Goal: Task Accomplishment & Management: Complete application form

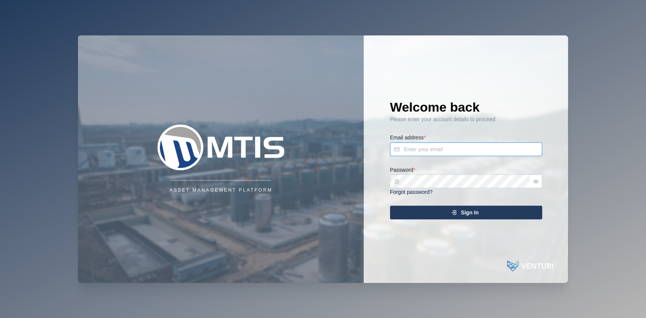
type input "[EMAIL_ADDRESS][DOMAIN_NAME]"
click at [432, 211] on div "Sign In" at bounding box center [465, 212] width 140 height 13
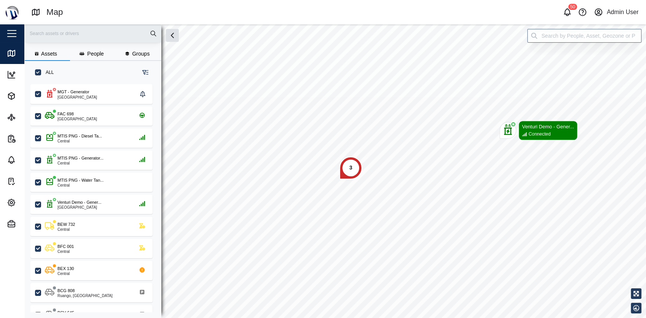
click at [10, 40] on div "Close" at bounding box center [49, 33] width 99 height 18
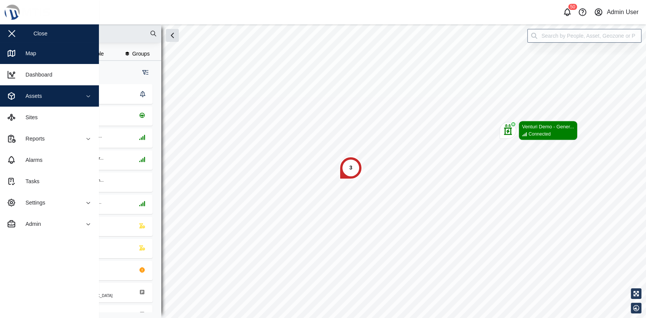
click at [72, 100] on div "Assets" at bounding box center [41, 95] width 69 height 9
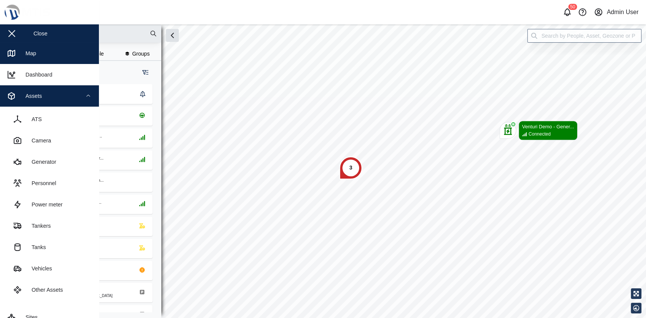
click at [72, 99] on div "Assets" at bounding box center [41, 95] width 69 height 9
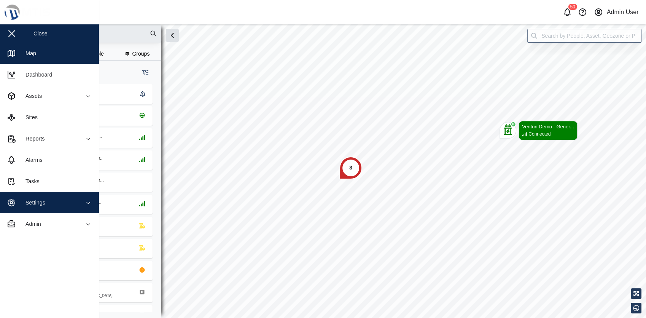
click at [68, 204] on div "Settings" at bounding box center [41, 202] width 69 height 9
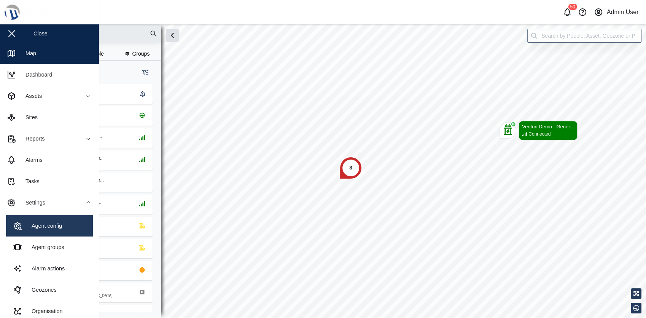
click at [56, 231] on link "Agent config" at bounding box center [49, 225] width 87 height 21
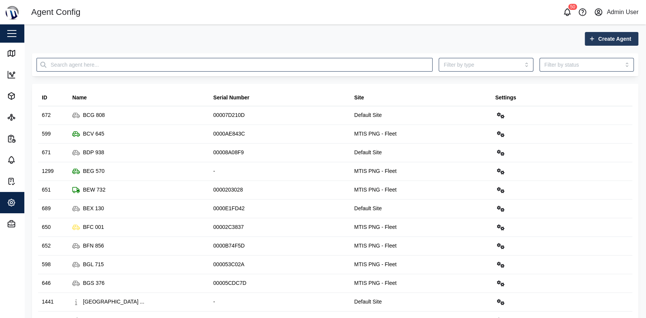
click at [10, 37] on button "button" at bounding box center [11, 33] width 13 height 13
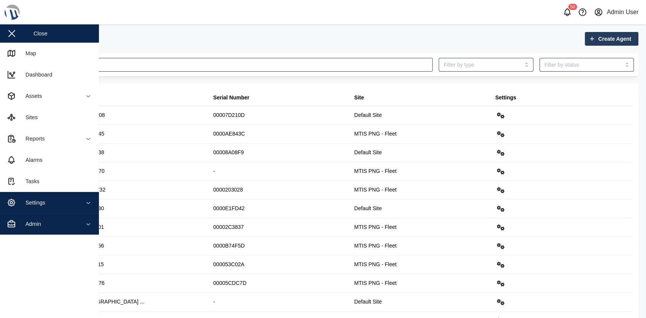
click at [48, 218] on span "Admin" at bounding box center [41, 223] width 69 height 21
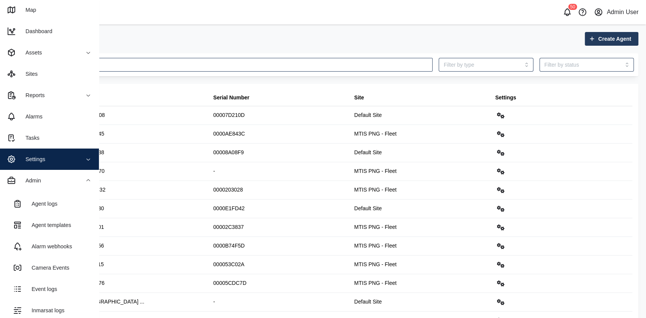
scroll to position [42, 0]
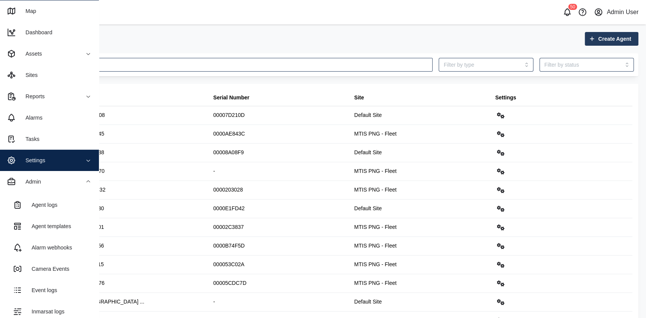
click at [64, 155] on span "Settings" at bounding box center [41, 160] width 69 height 21
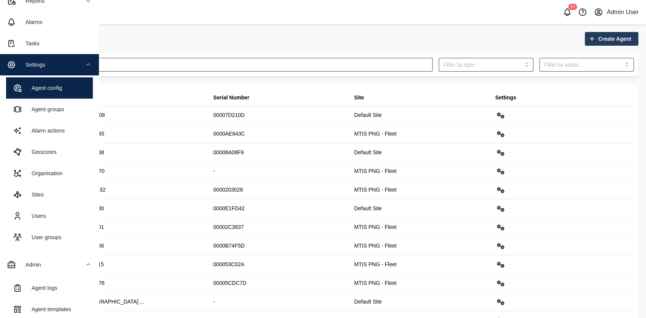
scroll to position [145, 0]
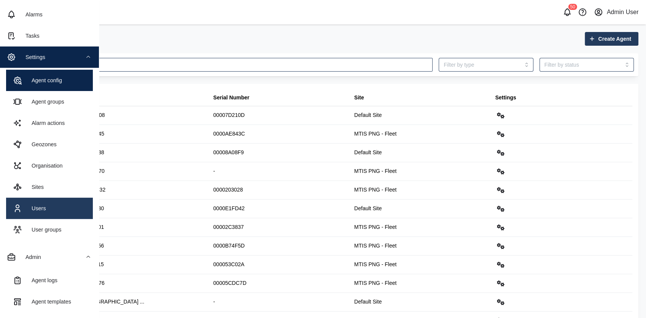
click at [56, 205] on link "Users" at bounding box center [49, 208] width 87 height 21
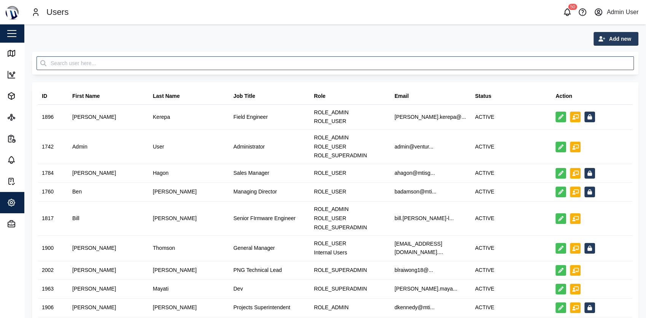
click at [614, 45] on span "Add new" at bounding box center [620, 38] width 22 height 13
click at [596, 77] on button "Platform User" at bounding box center [603, 73] width 53 height 14
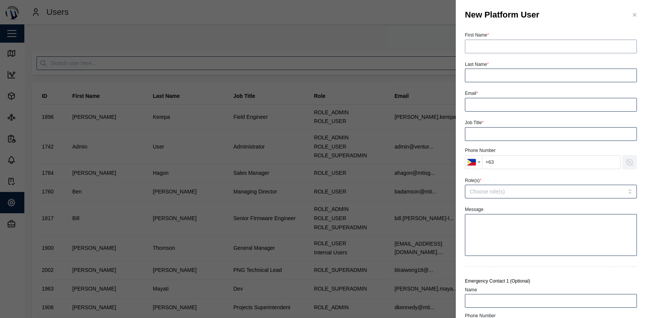
click at [532, 41] on input "First Name *" at bounding box center [551, 47] width 172 height 14
click at [551, 31] on div "First Name *" at bounding box center [551, 41] width 172 height 23
click at [544, 45] on input "First Name *" at bounding box center [551, 47] width 172 height 14
type input "[PERSON_NAME]"
type input "Test"
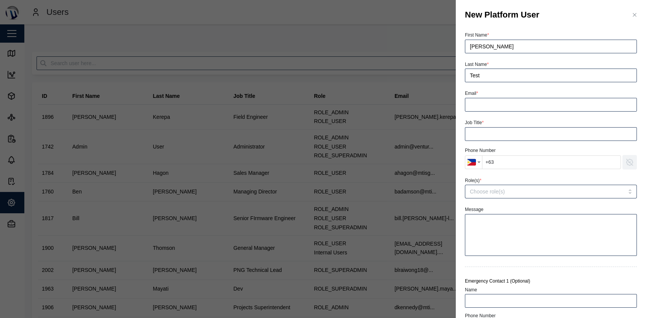
click at [528, 162] on input "+63" at bounding box center [551, 162] width 139 height 14
click at [532, 164] on input "+63" at bounding box center [551, 162] width 139 height 14
paste input "44 7484 393854"
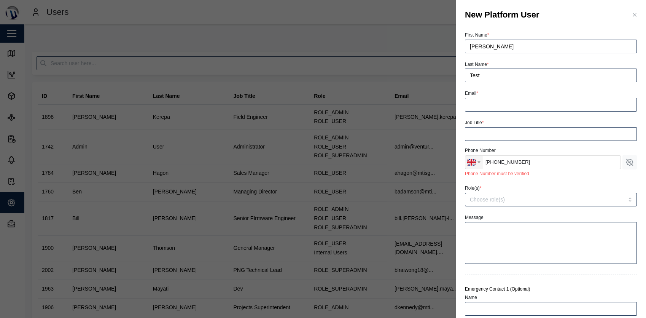
click at [474, 162] on img "Country selector" at bounding box center [471, 162] width 9 height 9
type input "[PHONE_NUMBER]"
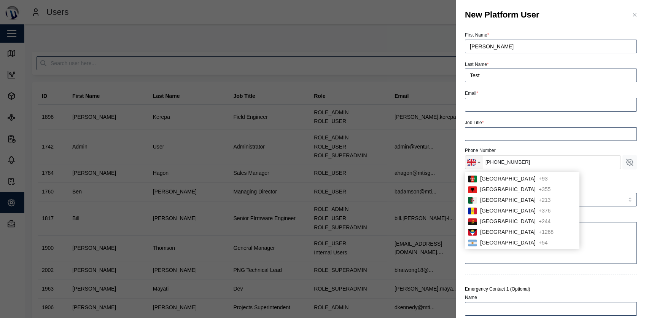
click at [474, 162] on img "Country selector" at bounding box center [471, 162] width 9 height 9
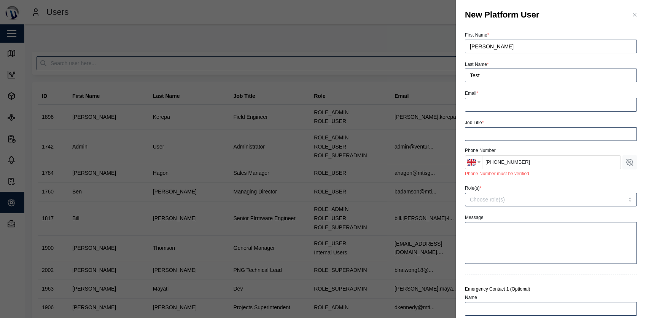
click at [564, 151] on div "Phone Number" at bounding box center [551, 150] width 172 height 7
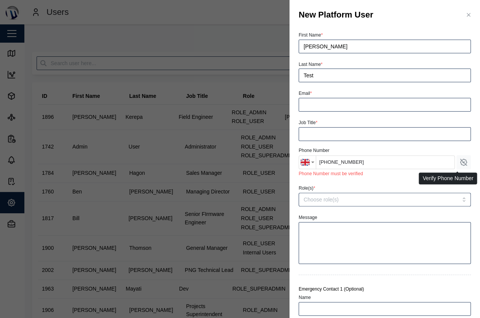
click at [459, 166] on icon "button" at bounding box center [463, 162] width 8 height 8
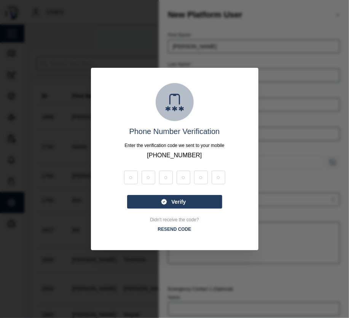
click at [282, 85] on div at bounding box center [174, 159] width 349 height 318
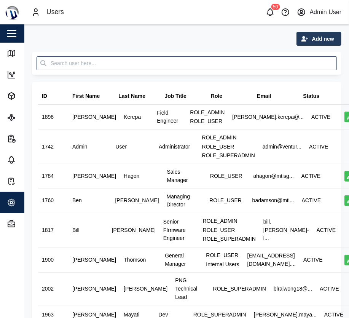
click at [312, 41] on span "Add new" at bounding box center [323, 38] width 22 height 13
click at [319, 58] on div "Contact" at bounding box center [306, 59] width 44 height 6
click at [328, 42] on button "Add new" at bounding box center [319, 39] width 45 height 14
click at [320, 76] on button "Platform User" at bounding box center [306, 73] width 53 height 14
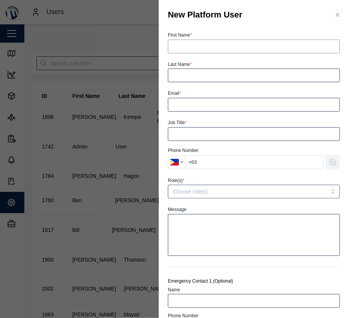
click at [246, 50] on input "First Name *" at bounding box center [254, 47] width 172 height 14
type input "[PERSON_NAME]"
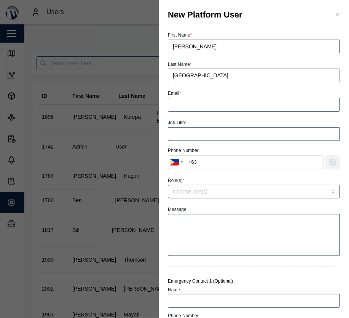
type input "[GEOGRAPHIC_DATA]"
type input "pa"
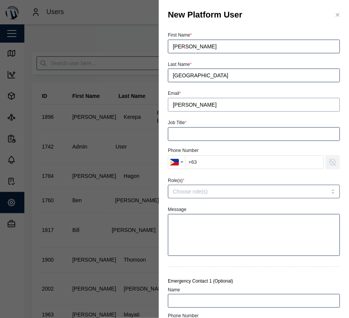
type input "julius.pamplona@venturi.io"
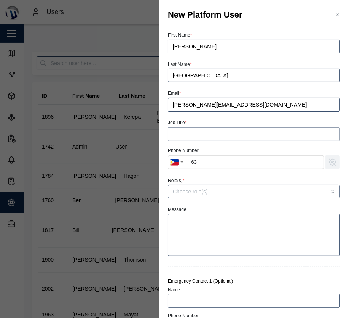
click at [228, 134] on input "Job Title *" at bounding box center [254, 134] width 172 height 14
type input "S"
type input "Senior Developer"
click at [243, 167] on input "+63" at bounding box center [254, 162] width 139 height 14
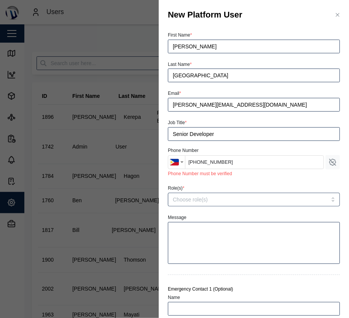
type input "+63 935 425 2884"
click at [330, 164] on icon "button" at bounding box center [333, 162] width 6 height 6
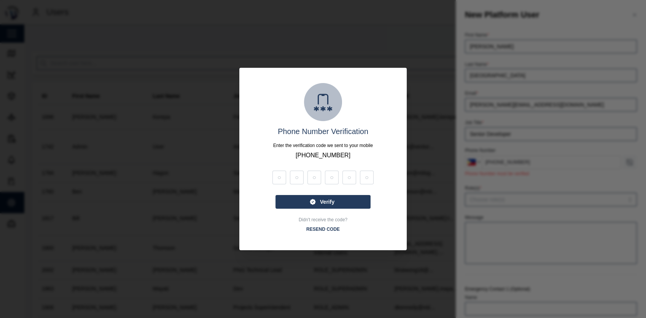
click at [349, 158] on div at bounding box center [323, 159] width 646 height 318
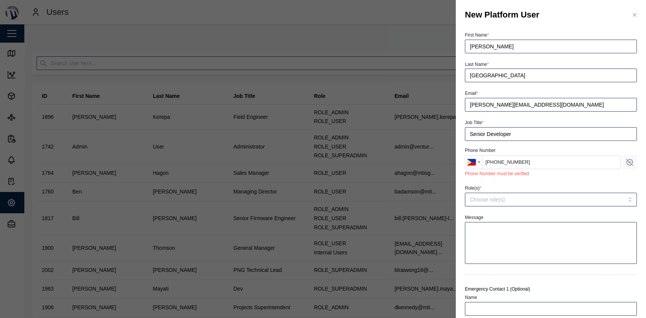
click at [349, 158] on input "+63 935 425 2884" at bounding box center [551, 162] width 139 height 14
click at [349, 184] on div "Role(s) *" at bounding box center [551, 194] width 172 height 23
click at [212, 69] on div at bounding box center [323, 159] width 646 height 318
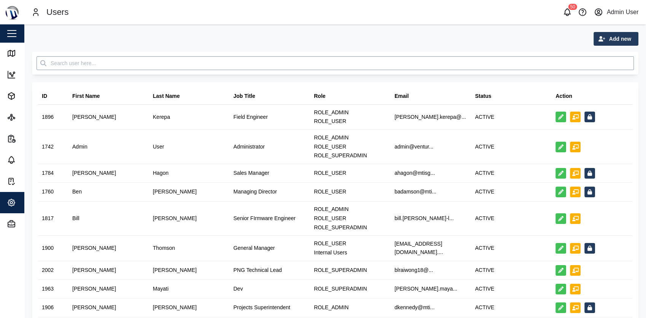
click at [216, 66] on input "text" at bounding box center [336, 63] width 598 height 14
type input "k"
type input "jake"
click at [292, 22] on header "Users 50 Admin User" at bounding box center [323, 12] width 646 height 24
